Goal: Find specific page/section: Find specific page/section

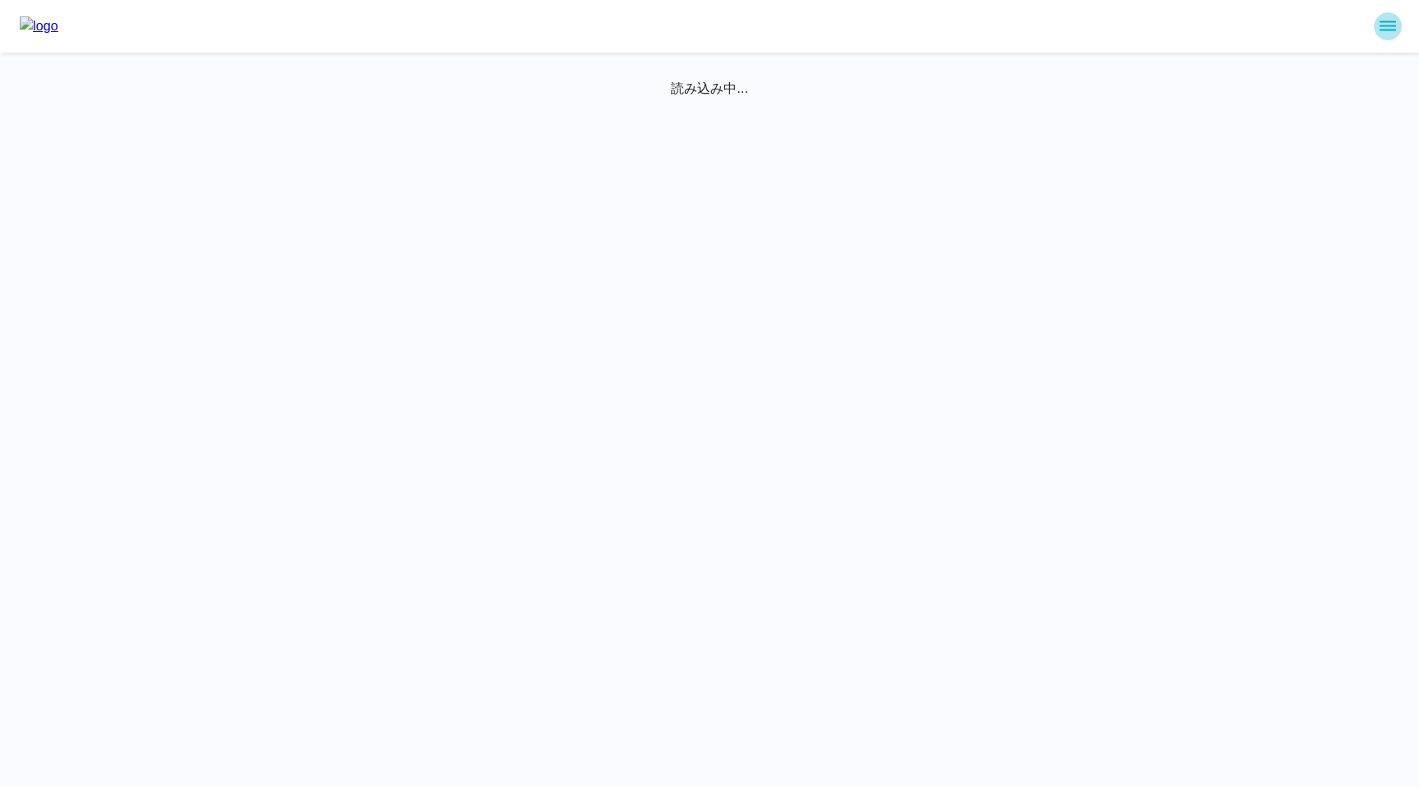
click at [1384, 27] on icon "sidemenu" at bounding box center [1388, 26] width 20 height 20
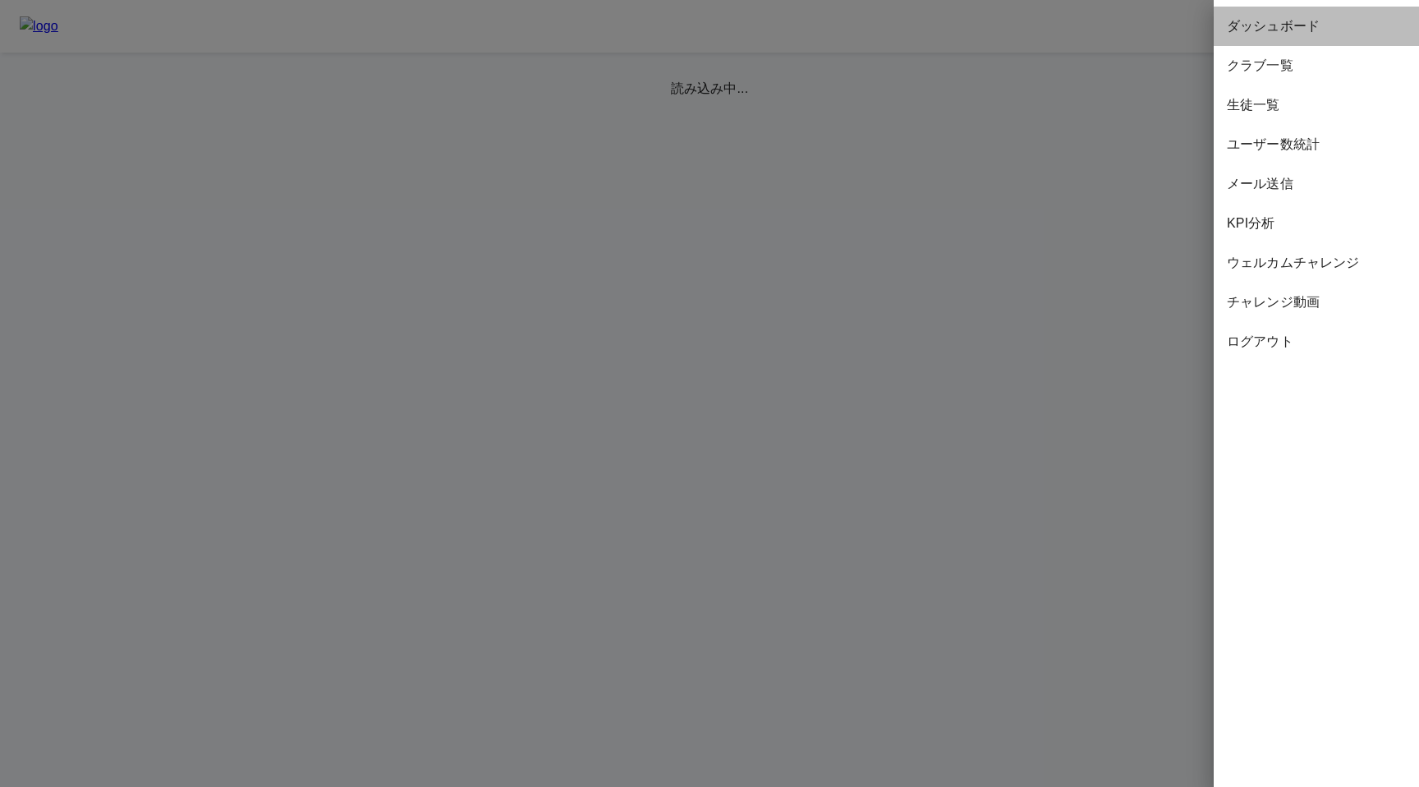
click at [1296, 25] on span "ダッシュボード" at bounding box center [1316, 26] width 179 height 20
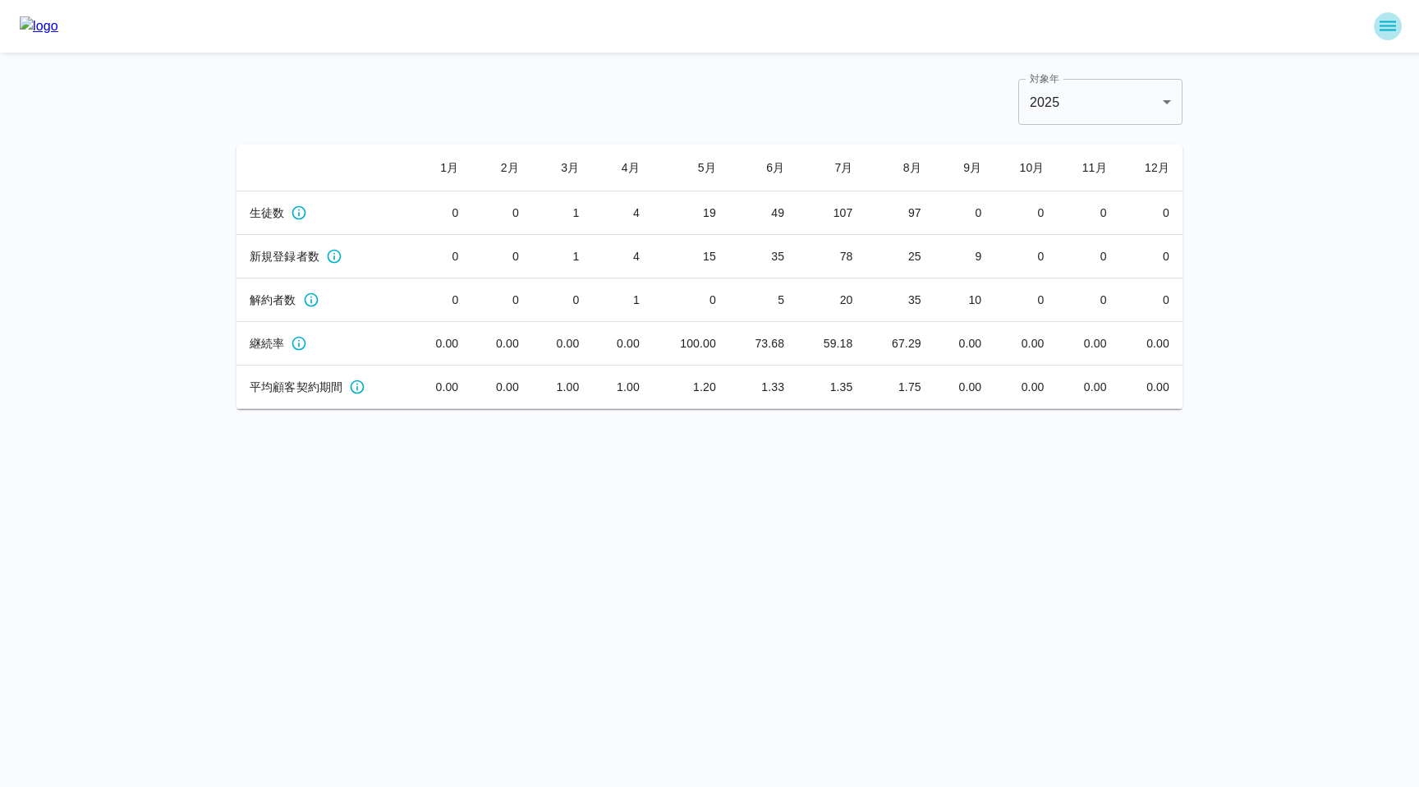
click at [1386, 23] on icon "sidemenu" at bounding box center [1388, 26] width 20 height 20
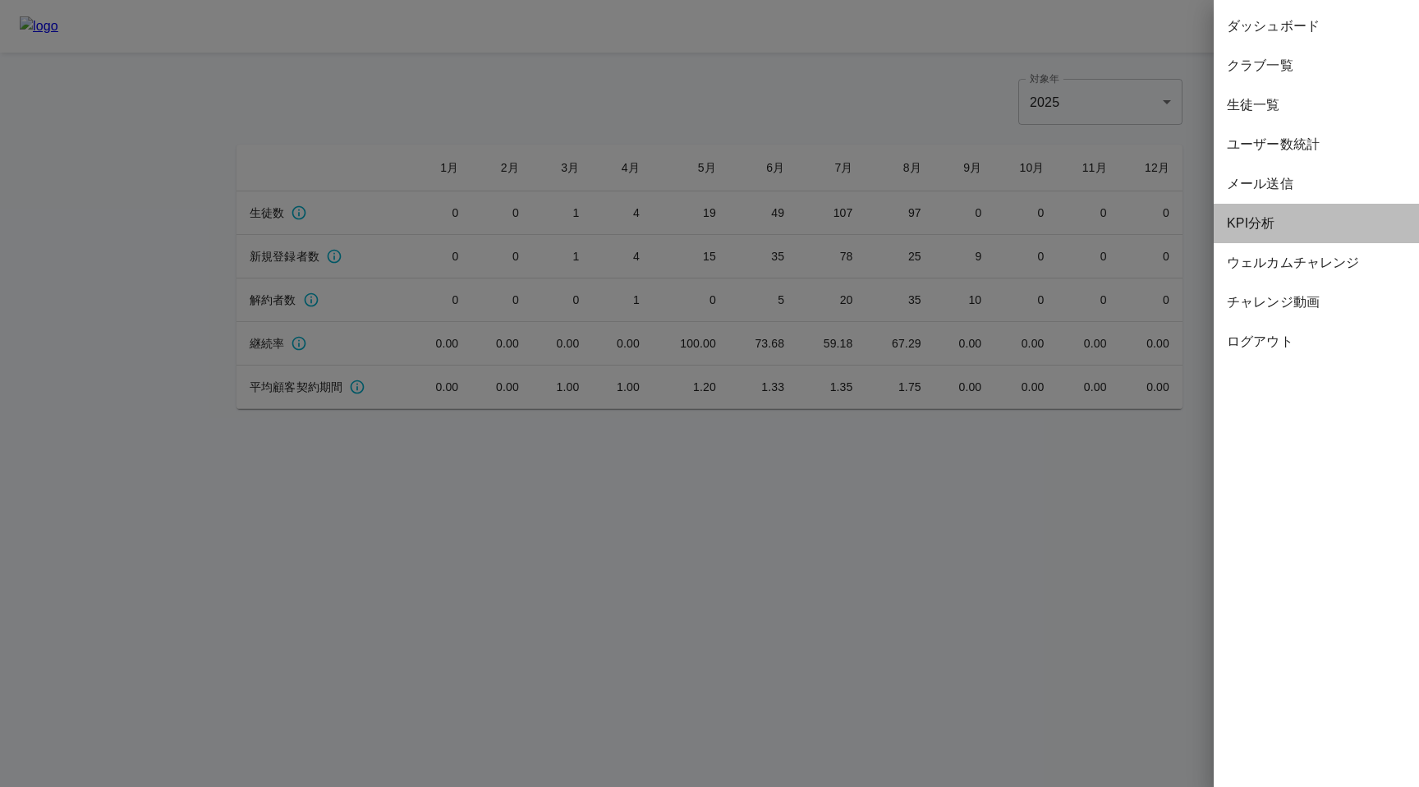
click at [1284, 218] on span "KPI分析" at bounding box center [1316, 223] width 179 height 20
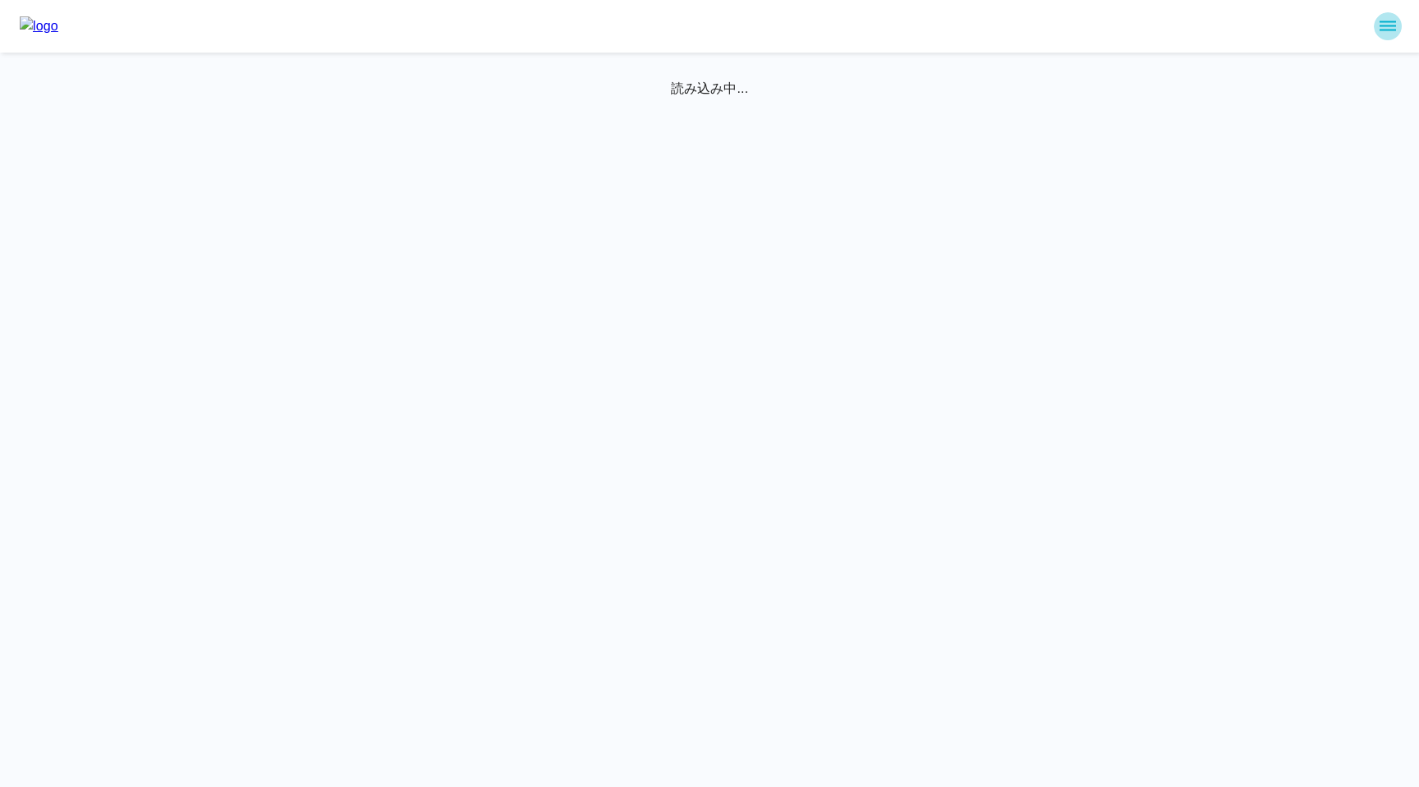
click at [1394, 25] on icon "sidemenu" at bounding box center [1387, 26] width 16 height 10
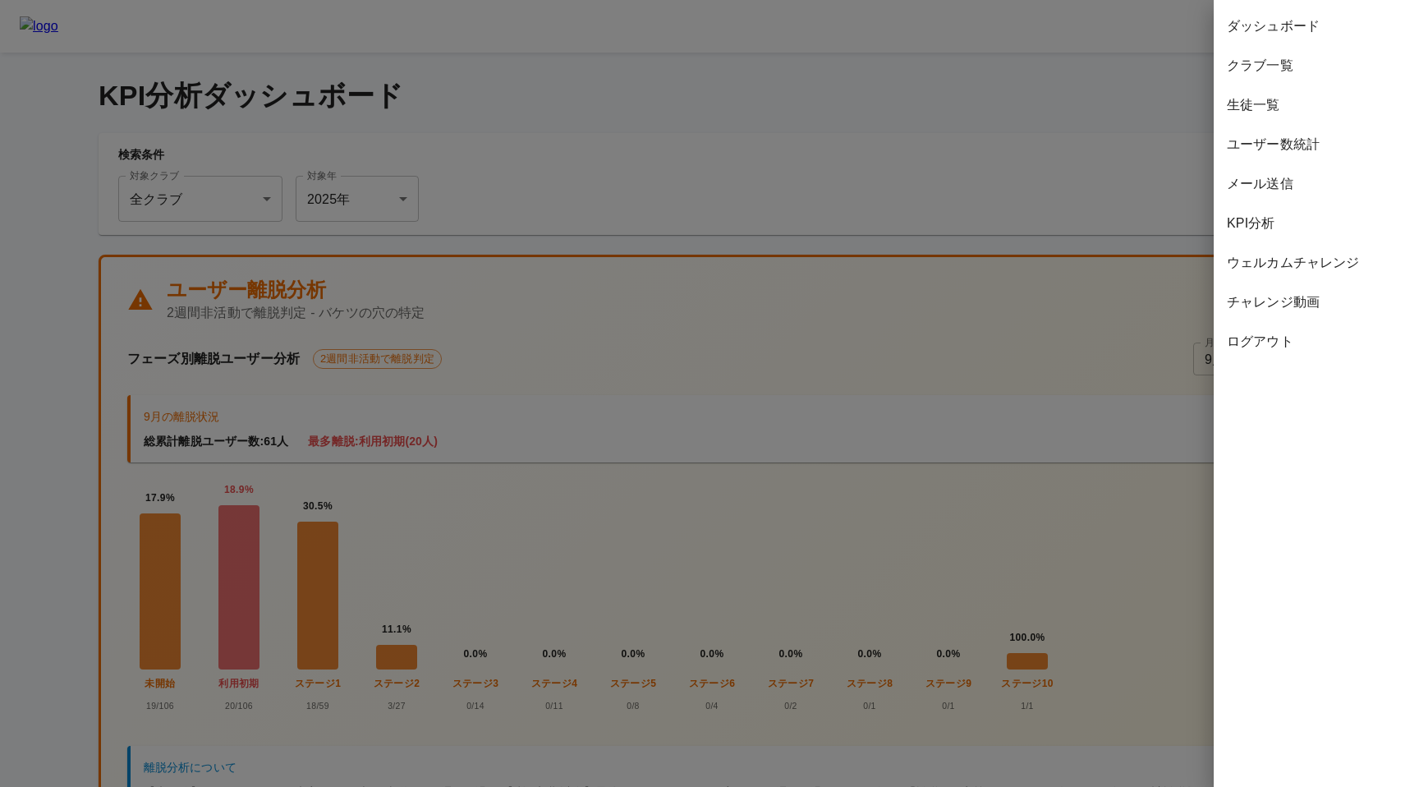
click at [960, 352] on div at bounding box center [709, 393] width 1419 height 787
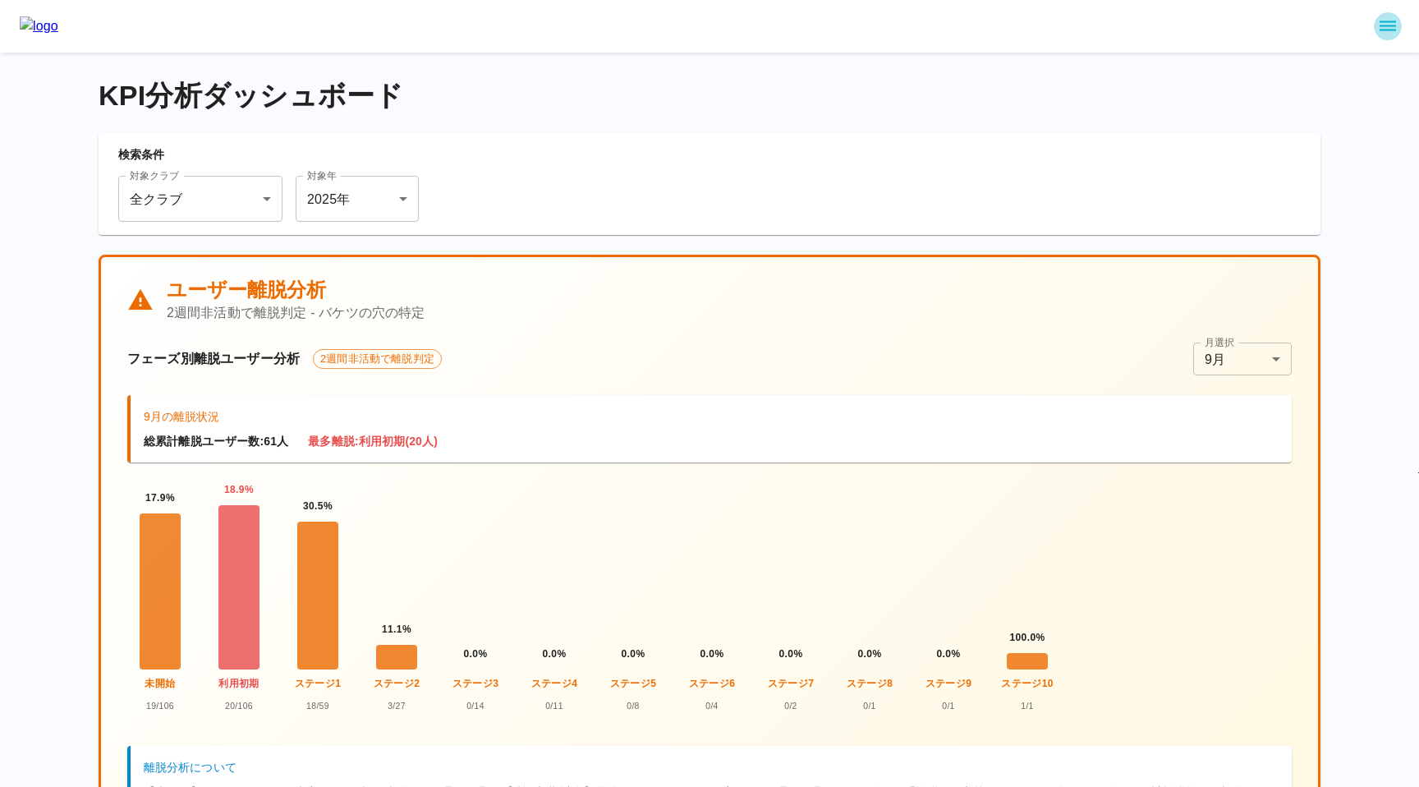
click at [1386, 21] on icon "sidemenu" at bounding box center [1387, 26] width 16 height 10
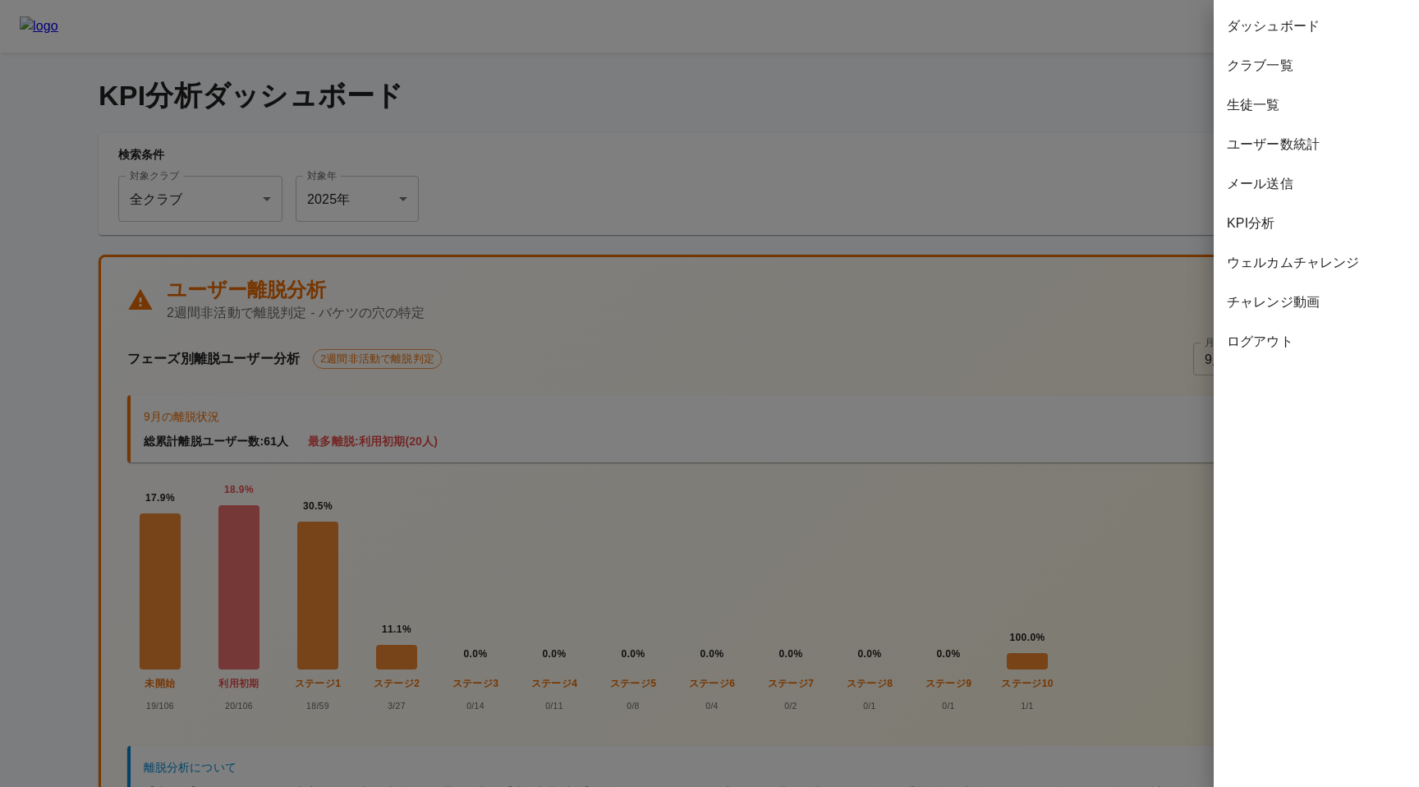
click at [1311, 25] on span "ダッシュボード" at bounding box center [1316, 26] width 179 height 20
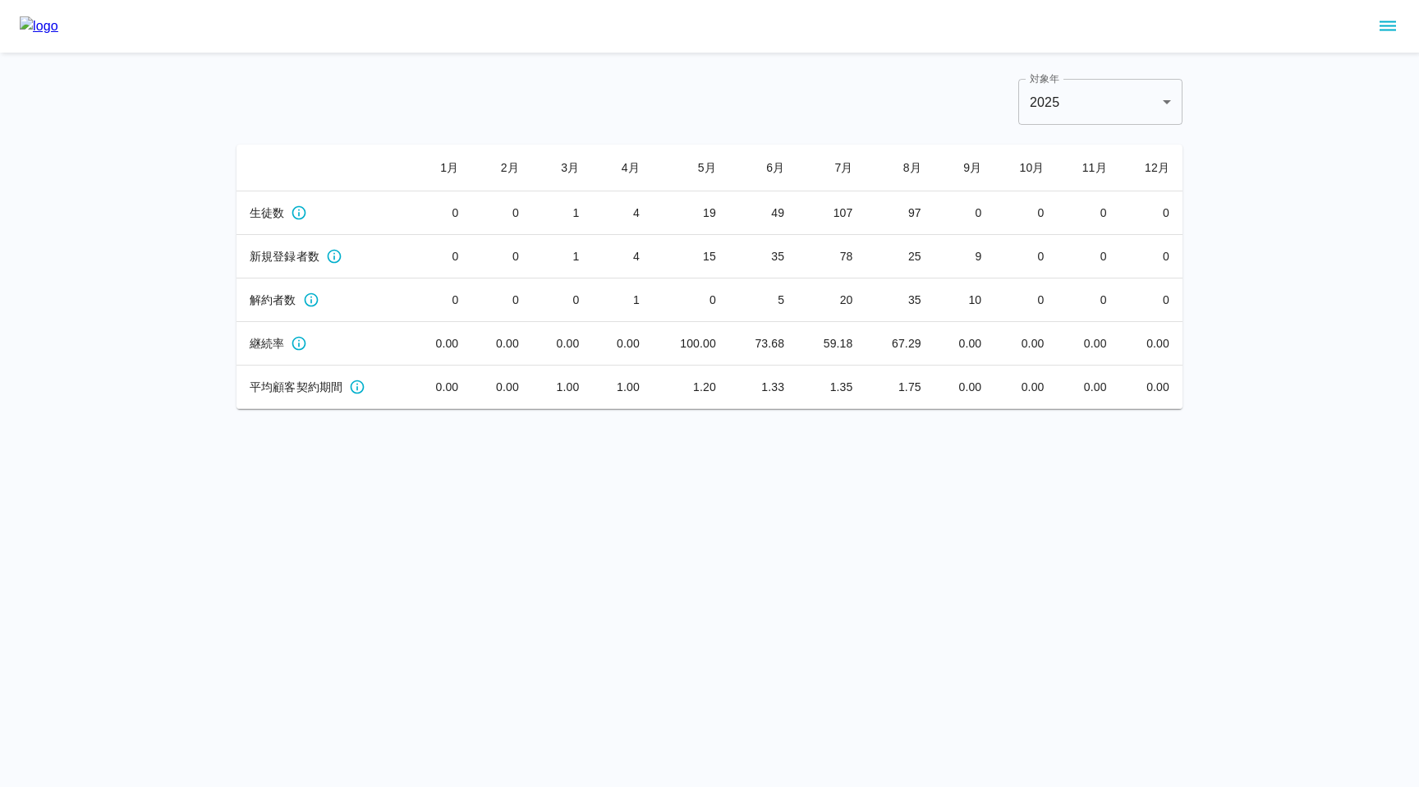
click at [511, 75] on main "対象年 2025 **** 対象年 [DATE] 月 [DATE] 月 [DATE] 月 [DATE] 月 [DATE] 月 [DATE] 月 生徒数 0 0…" at bounding box center [709, 231] width 985 height 356
